Goal: Task Accomplishment & Management: Manage account settings

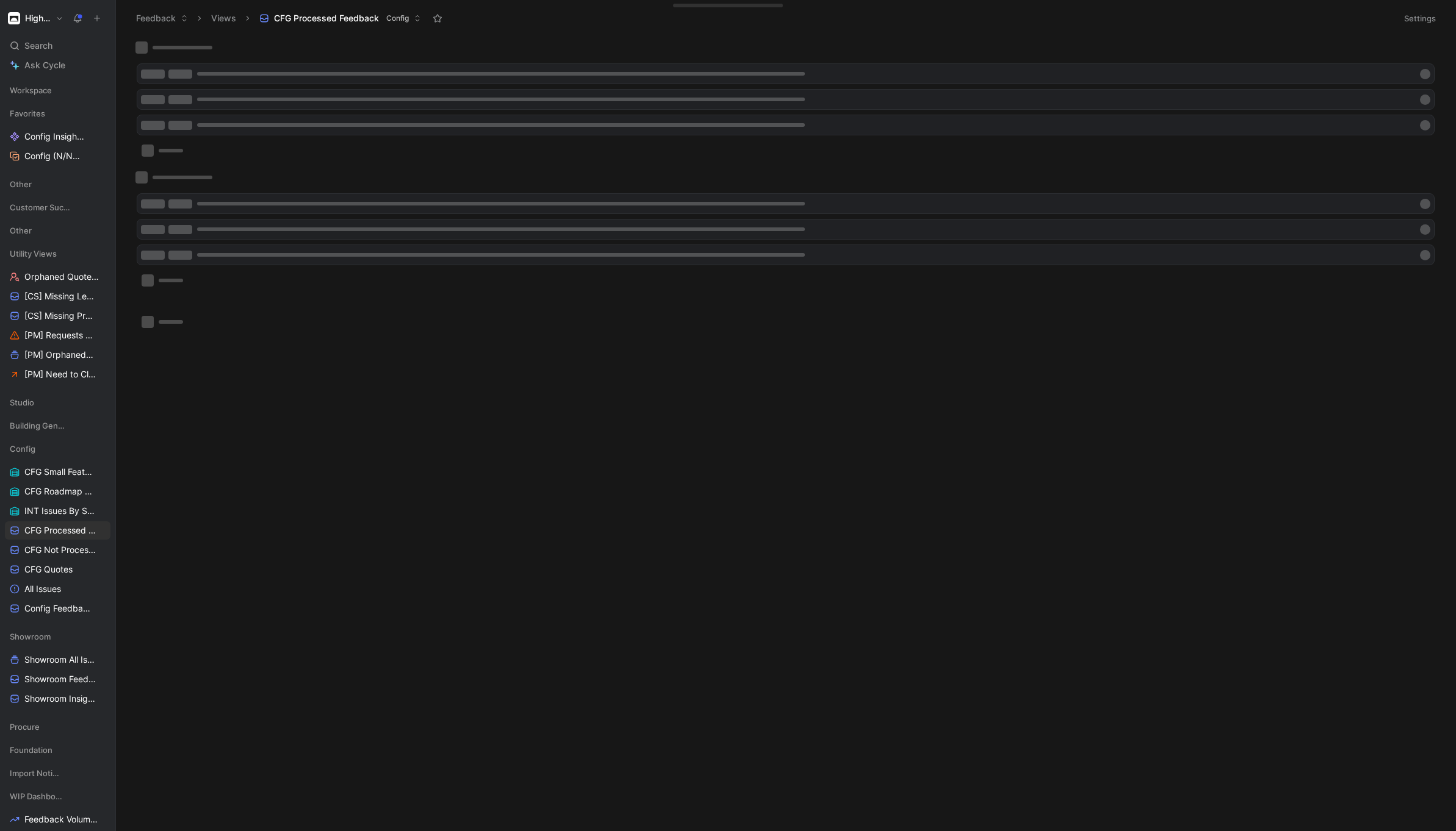
click at [48, 20] on h1 "Higharc" at bounding box center [38, 18] width 26 height 11
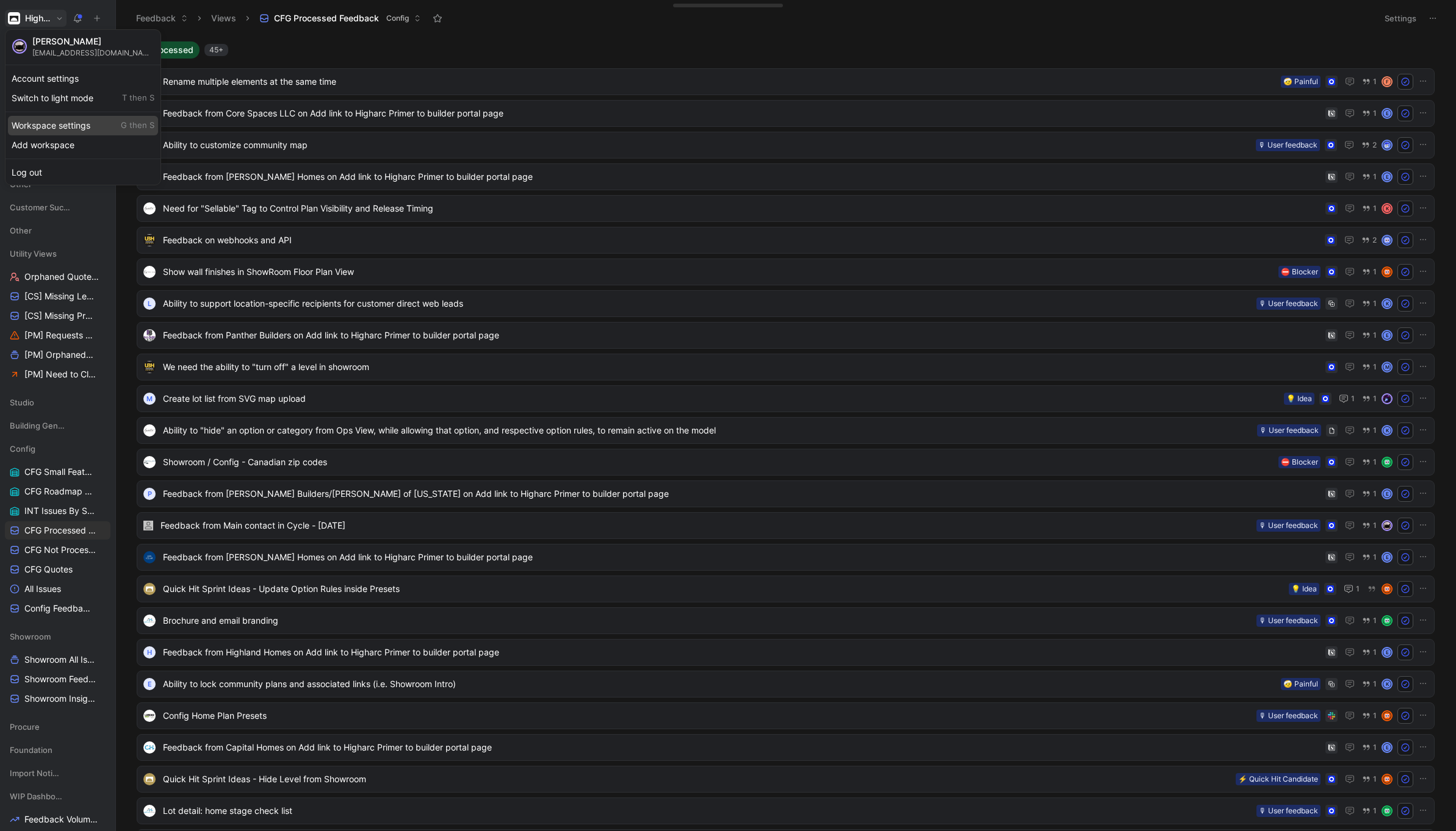
click at [77, 132] on div "Workspace settings G then S" at bounding box center [83, 125] width 150 height 20
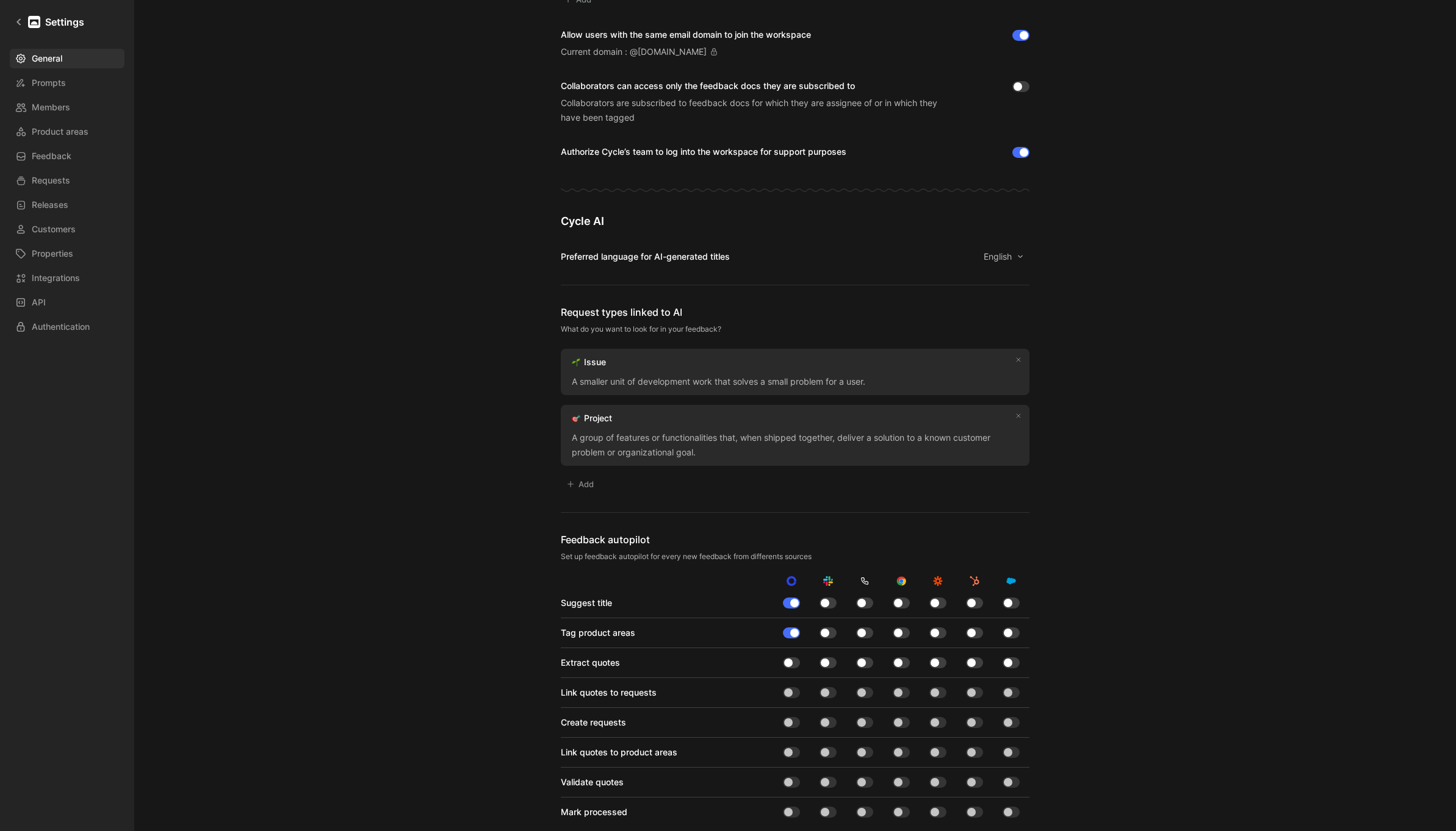
scroll to position [755, 0]
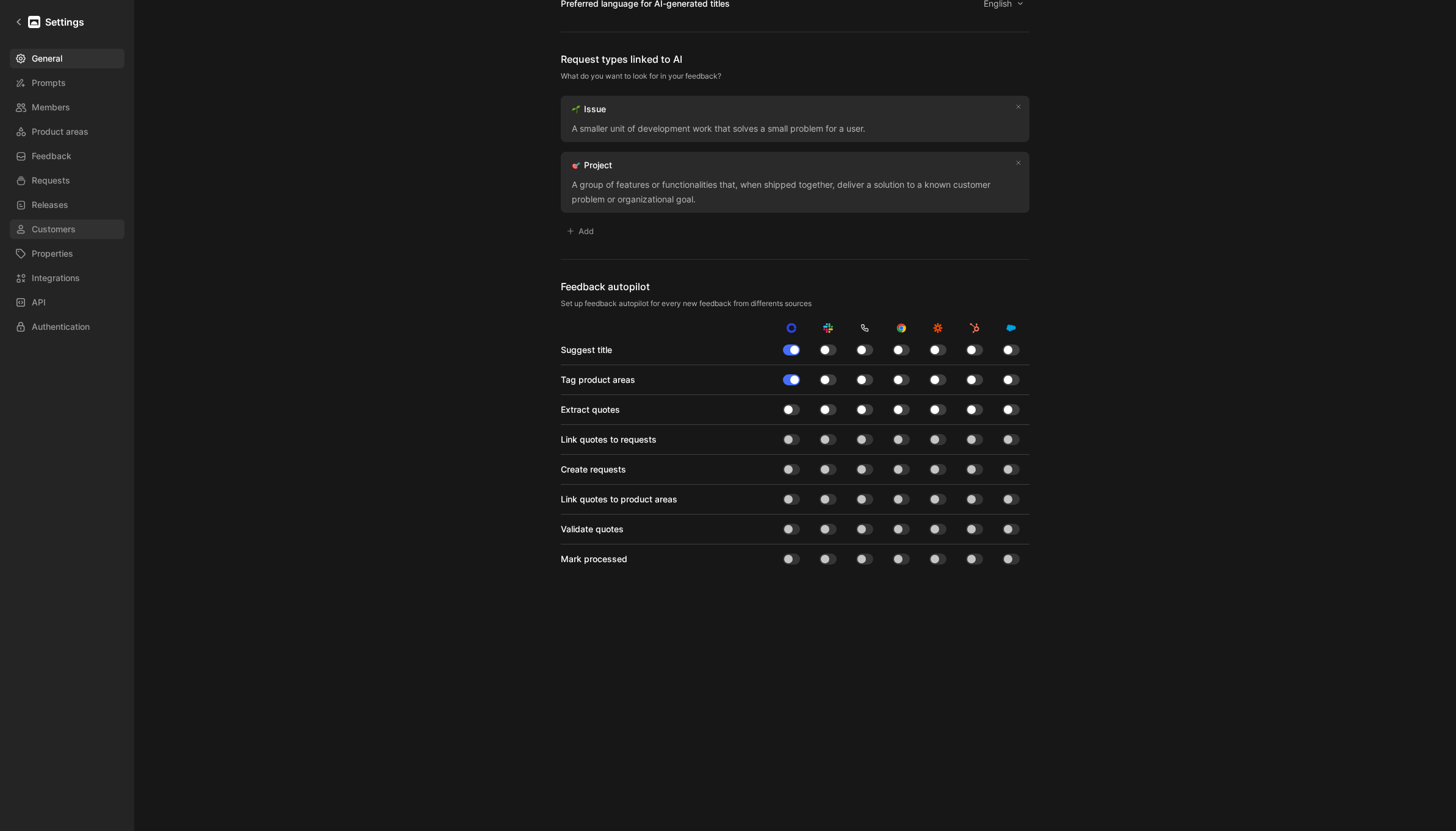
drag, startPoint x: 82, startPoint y: 234, endPoint x: 97, endPoint y: 234, distance: 15.0
click at [81, 234] on link "Customers" at bounding box center [67, 229] width 114 height 20
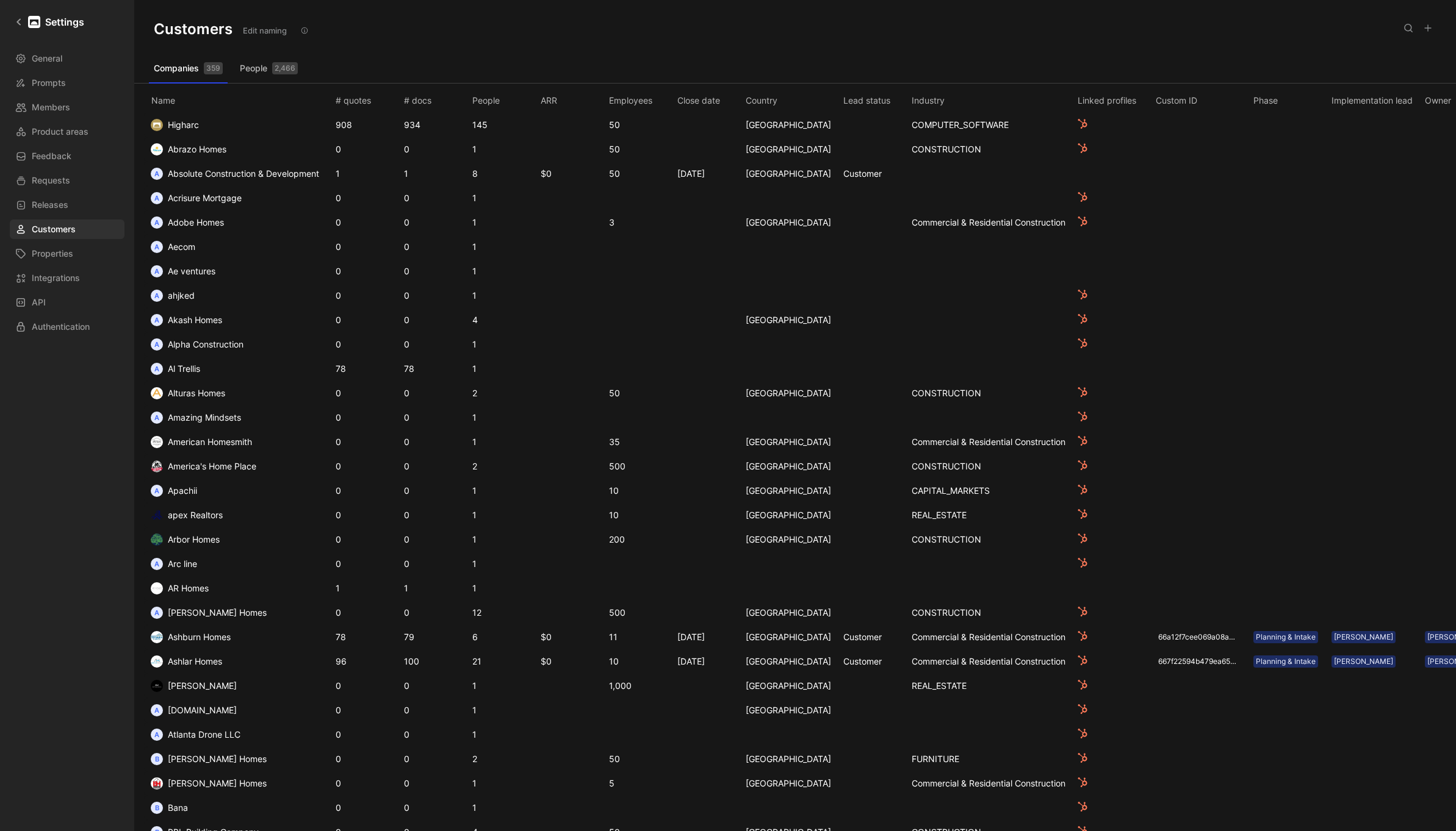
click at [266, 68] on button "People 2,466" at bounding box center [269, 69] width 68 height 20
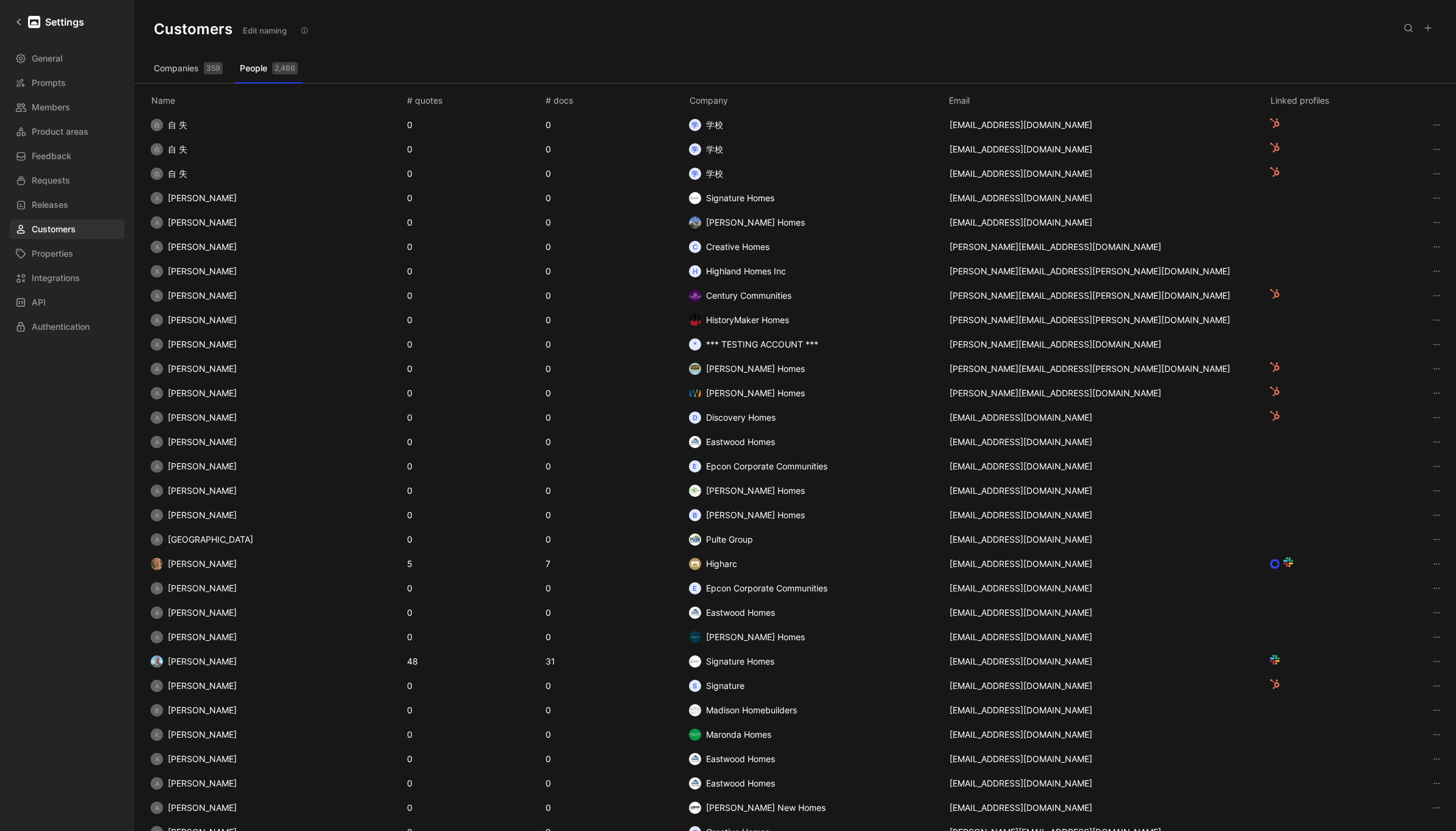
click at [1275, 124] on use at bounding box center [1275, 123] width 9 height 10
click at [718, 127] on span "学校" at bounding box center [715, 125] width 17 height 15
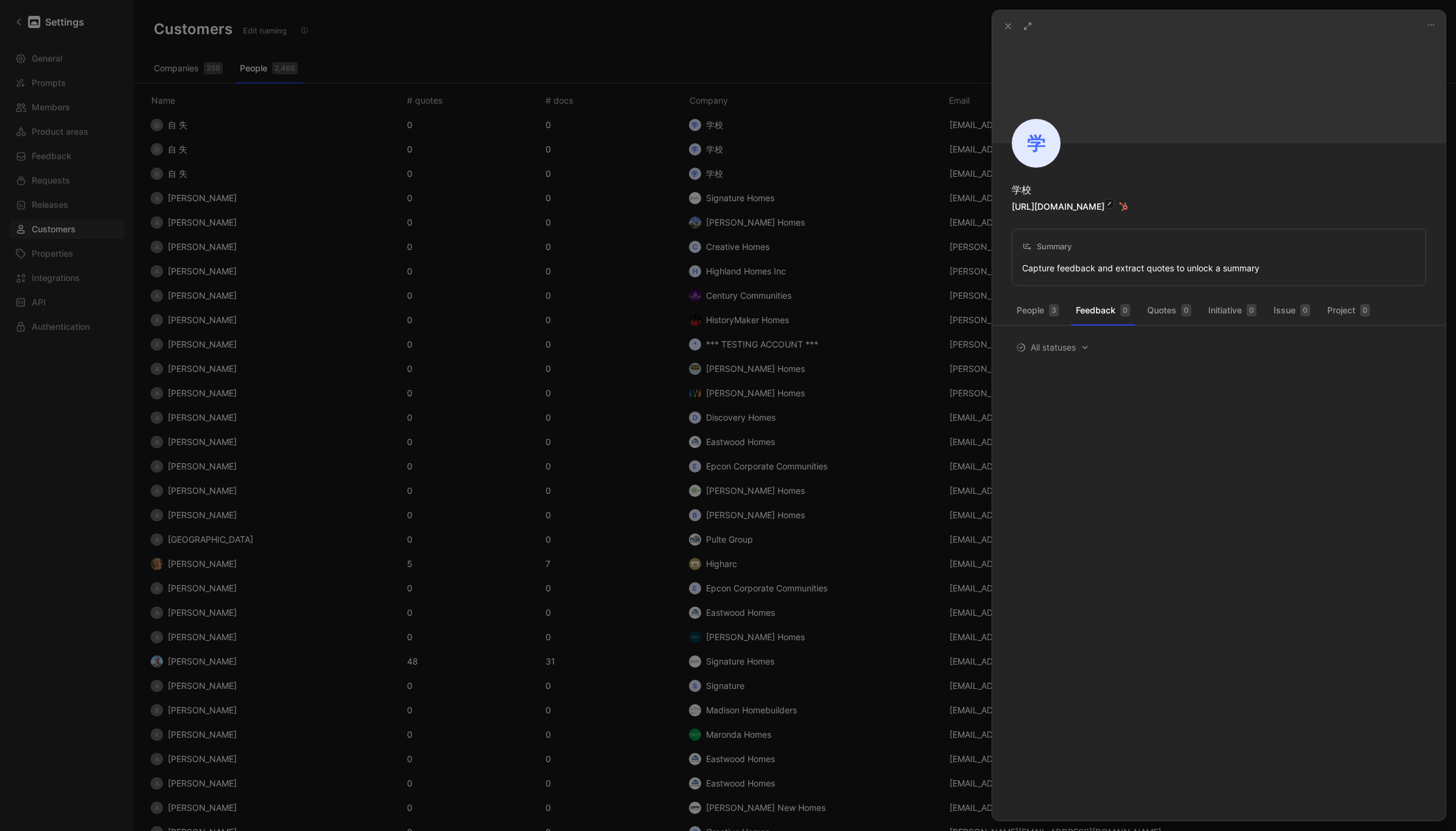
drag, startPoint x: 1097, startPoint y: 207, endPoint x: 1059, endPoint y: 204, distance: 38.1
click at [1119, 207] on icon "button" at bounding box center [1124, 207] width 9 height 9
click at [1048, 209] on link "[URL][DOMAIN_NAME]" at bounding box center [1057, 206] width 92 height 10
drag, startPoint x: 313, startPoint y: 346, endPoint x: 304, endPoint y: 350, distance: 9.8
click at [313, 346] on div at bounding box center [728, 416] width 1456 height 831
